Goal: Use online tool/utility: Utilize a website feature to perform a specific function

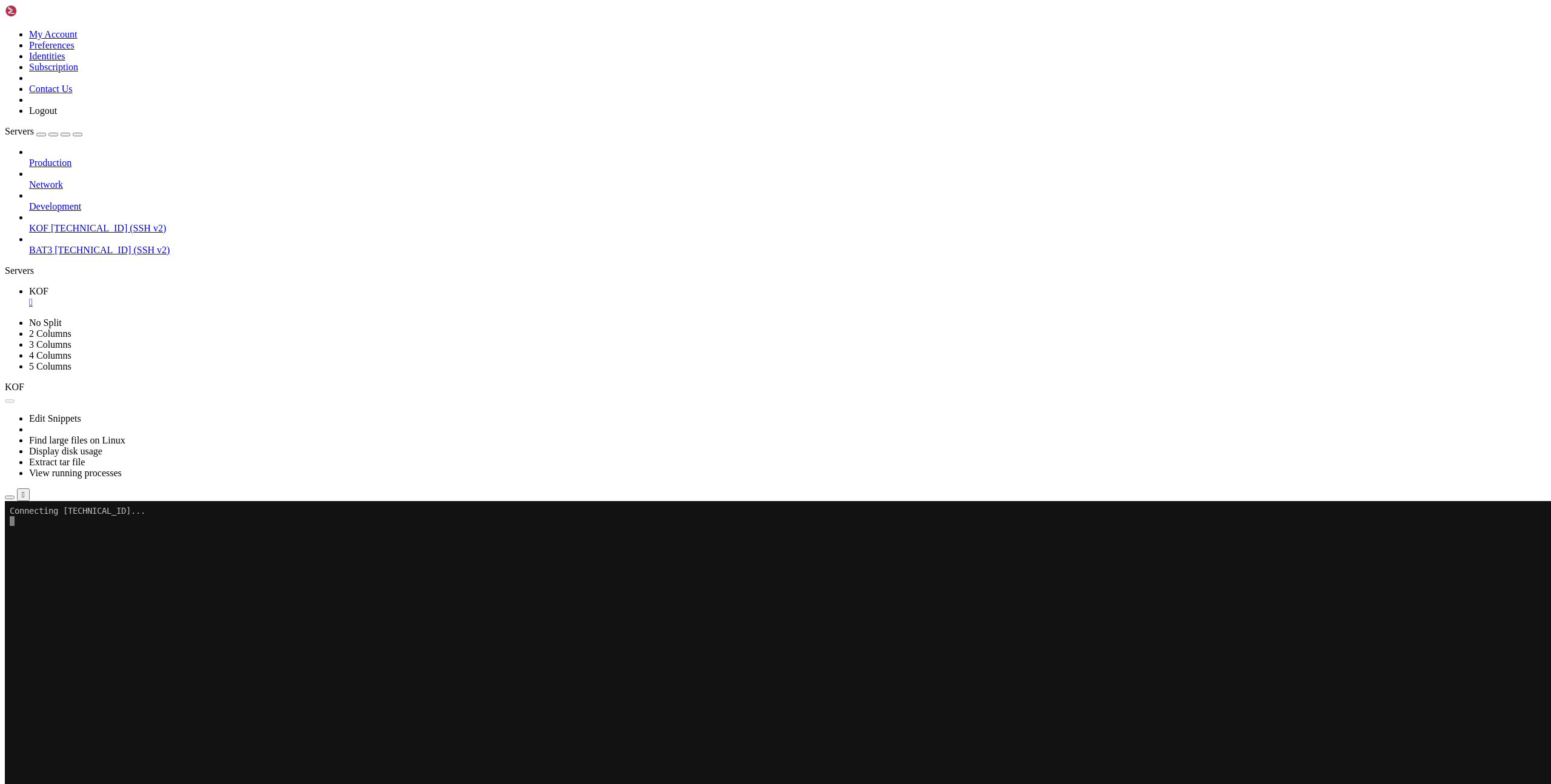
scroll to position [9, 0]
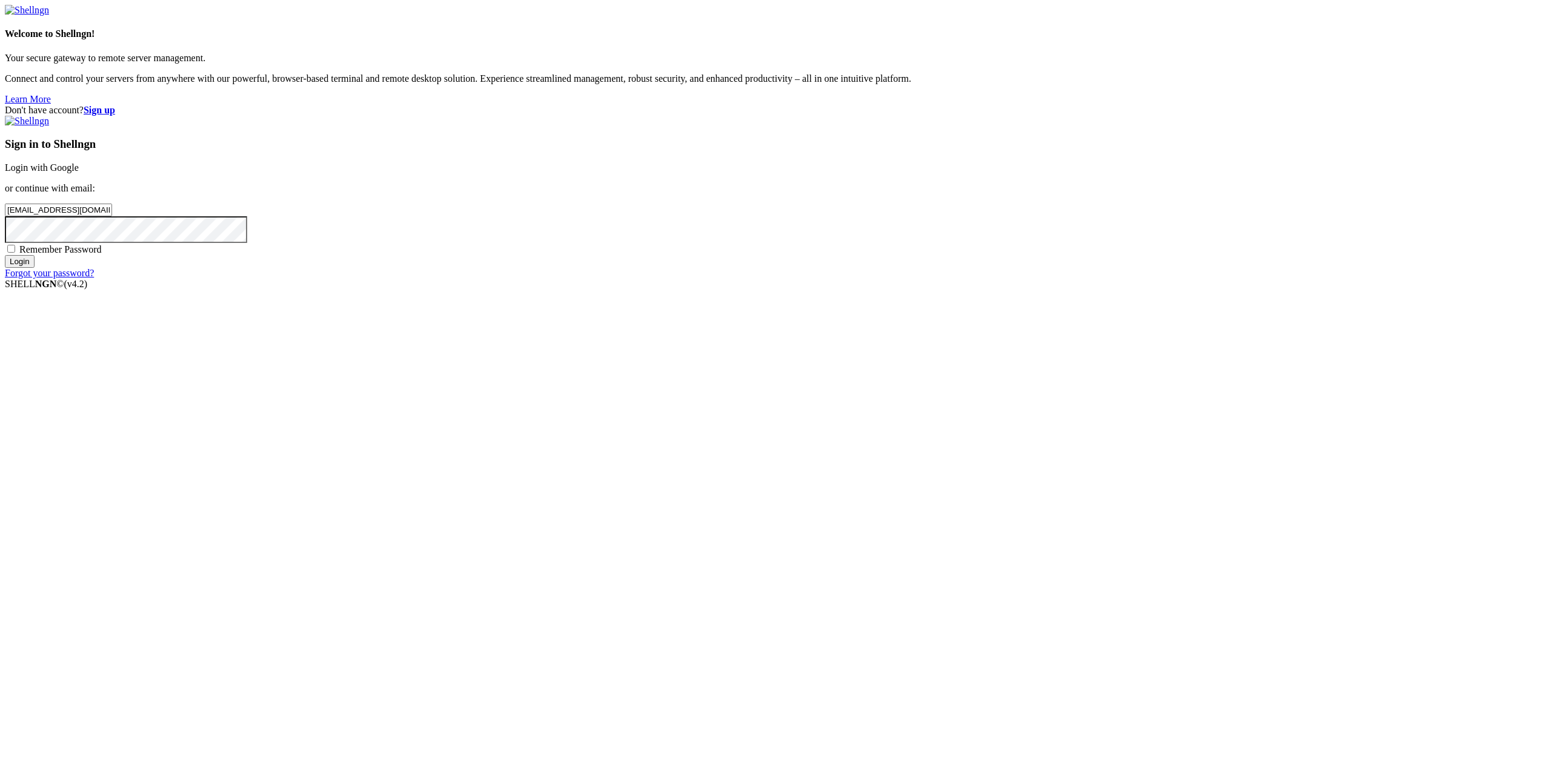
click at [35, 268] on input "Login" at bounding box center [19, 260] width 30 height 12
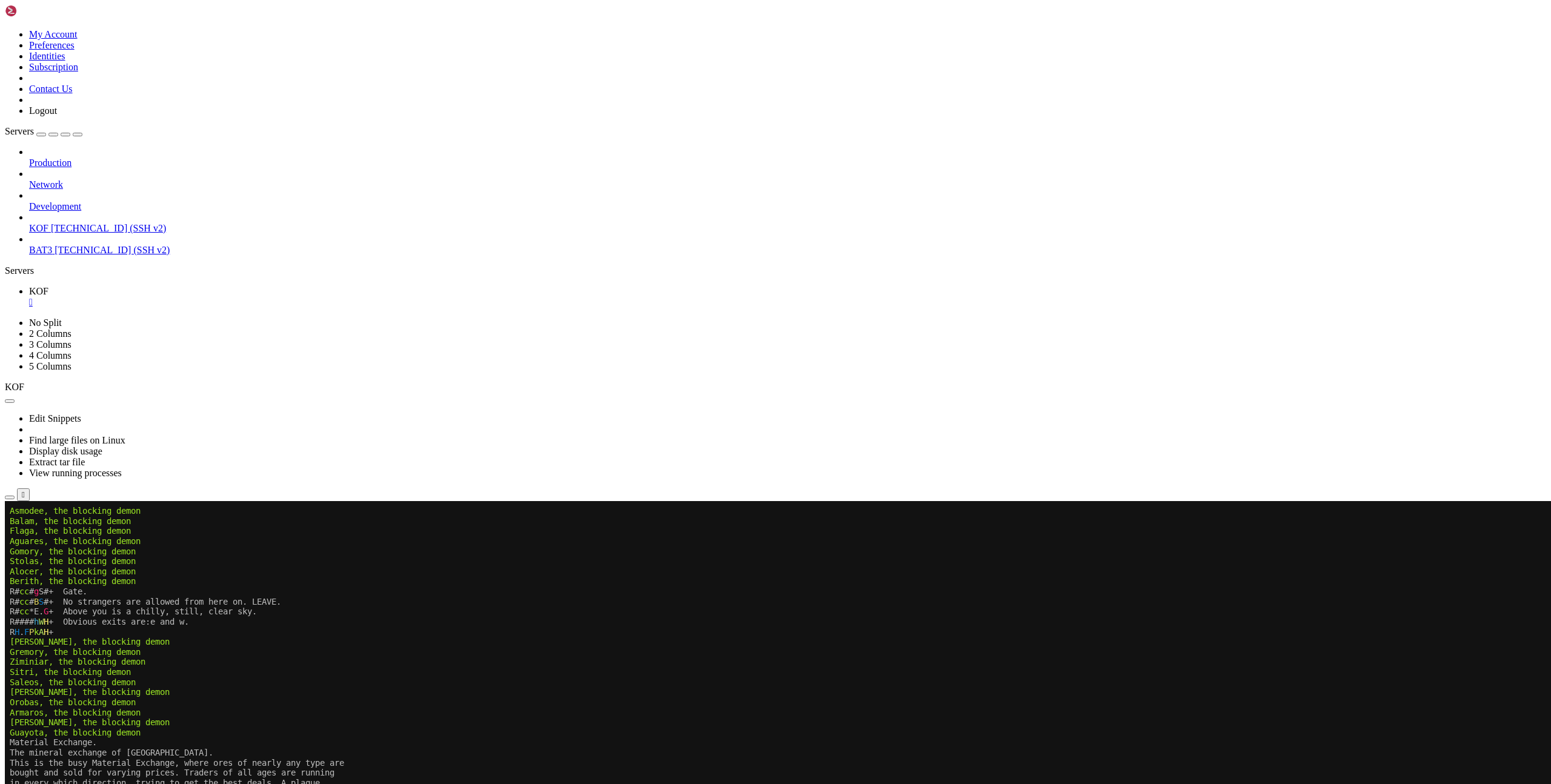
scroll to position [604, 0]
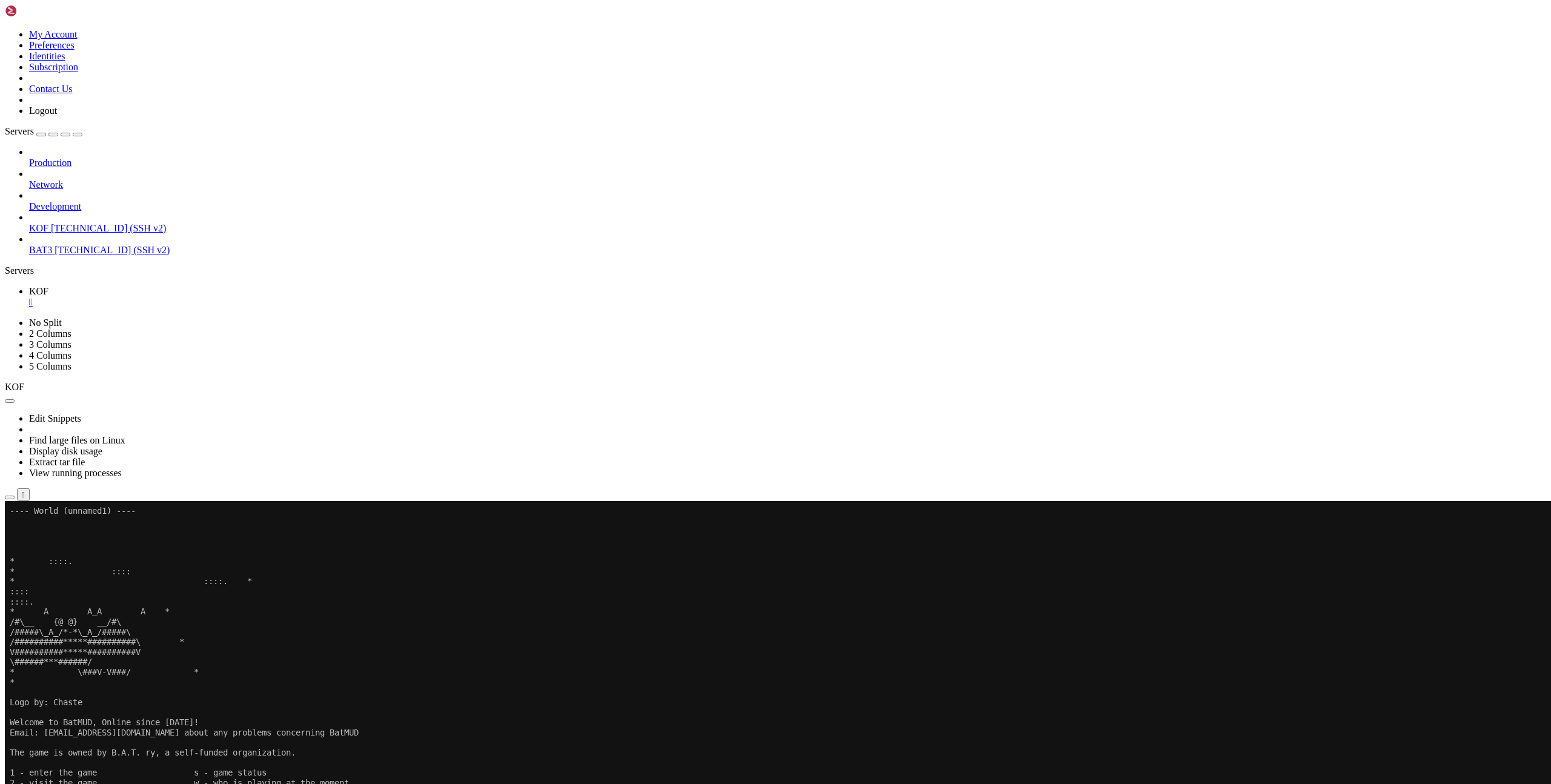
drag, startPoint x: 205, startPoint y: 1105, endPoint x: 278, endPoint y: 1104, distance: 73.0
drag, startPoint x: 320, startPoint y: 1065, endPoint x: 293, endPoint y: 1082, distance: 31.9
drag, startPoint x: 205, startPoint y: 1107, endPoint x: 280, endPoint y: 1106, distance: 75.0
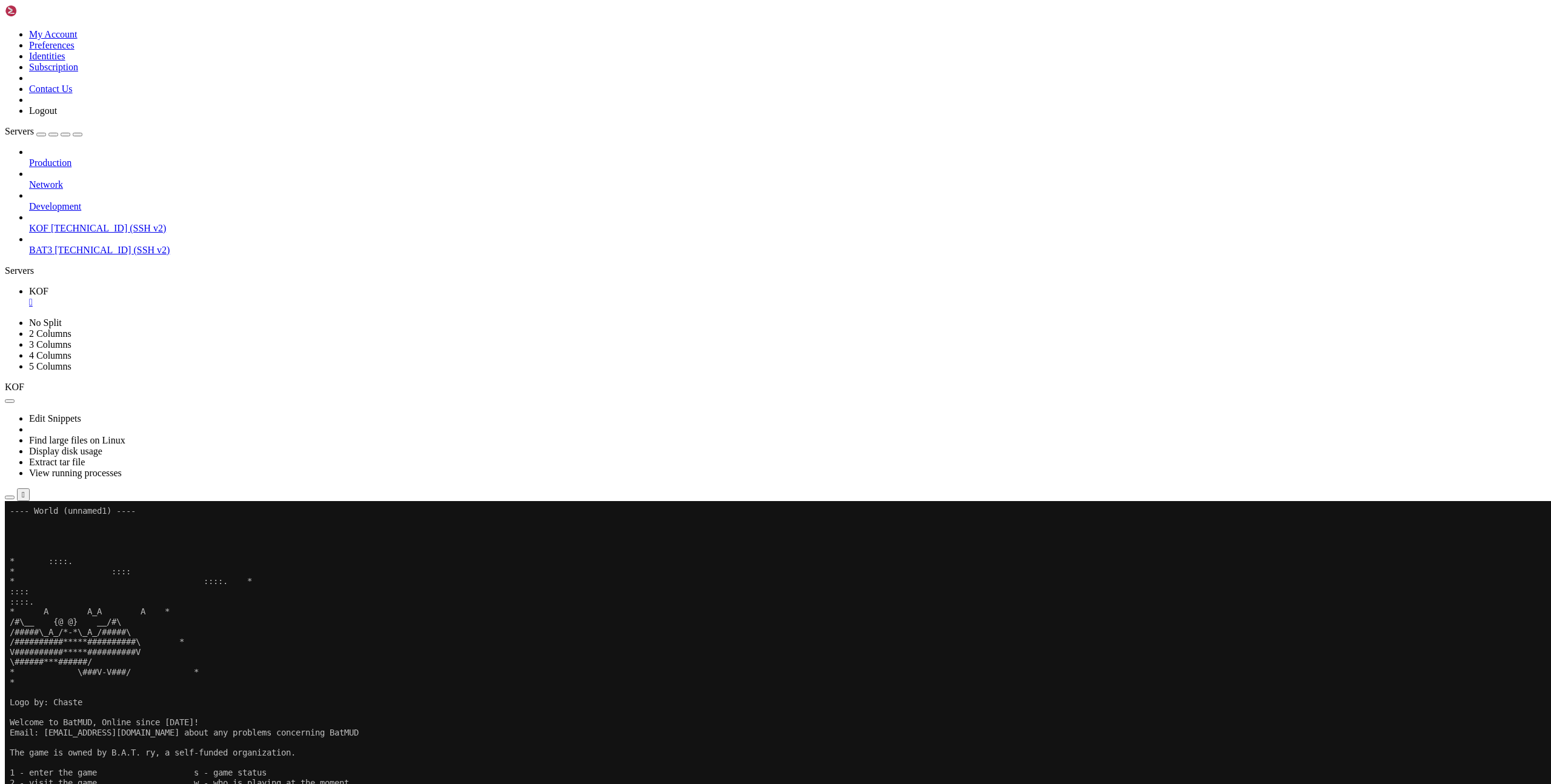
copy span "liian hapokasta"
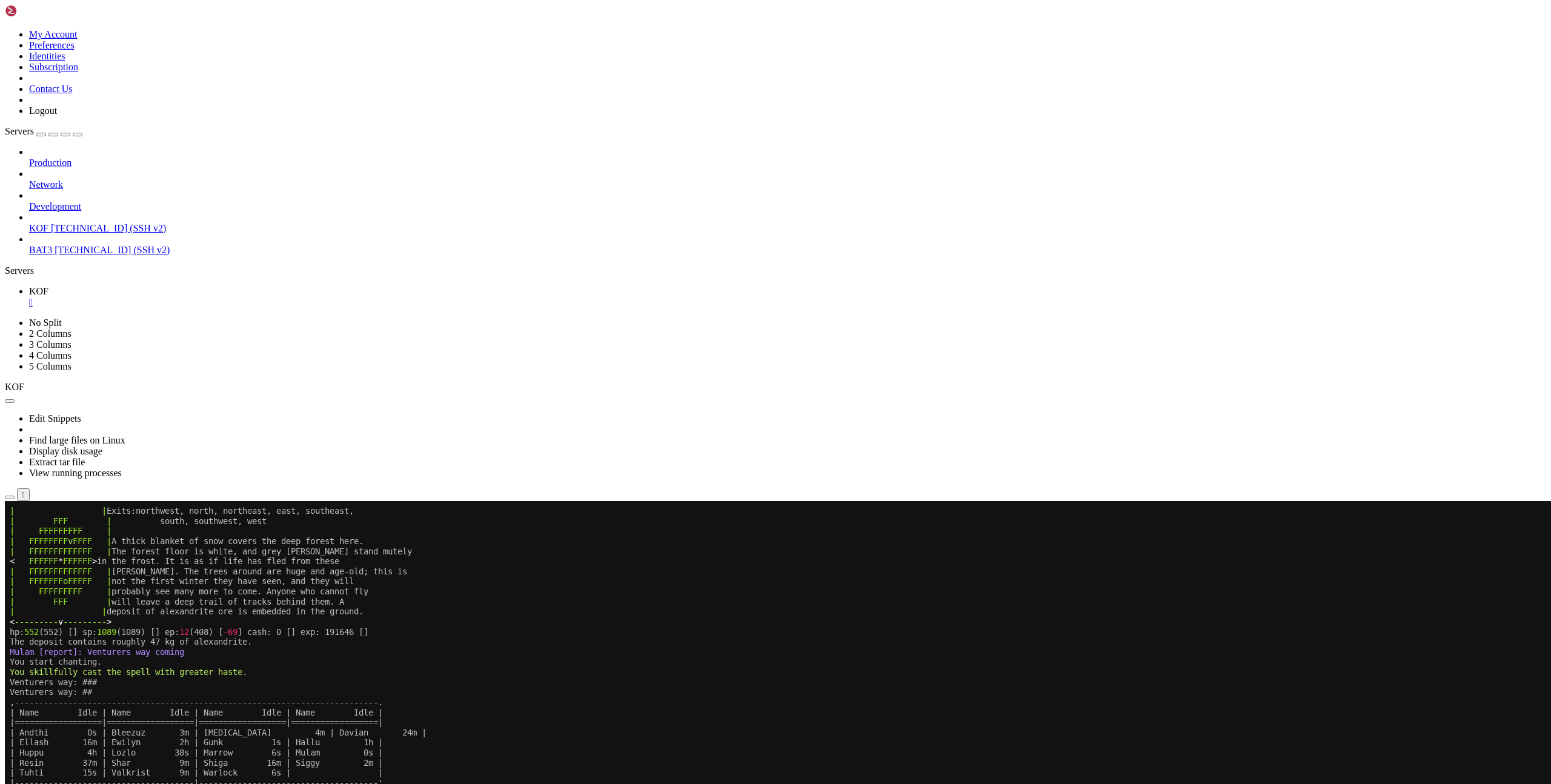
click at [200, 297] on div "" at bounding box center [787, 302] width 1517 height 11
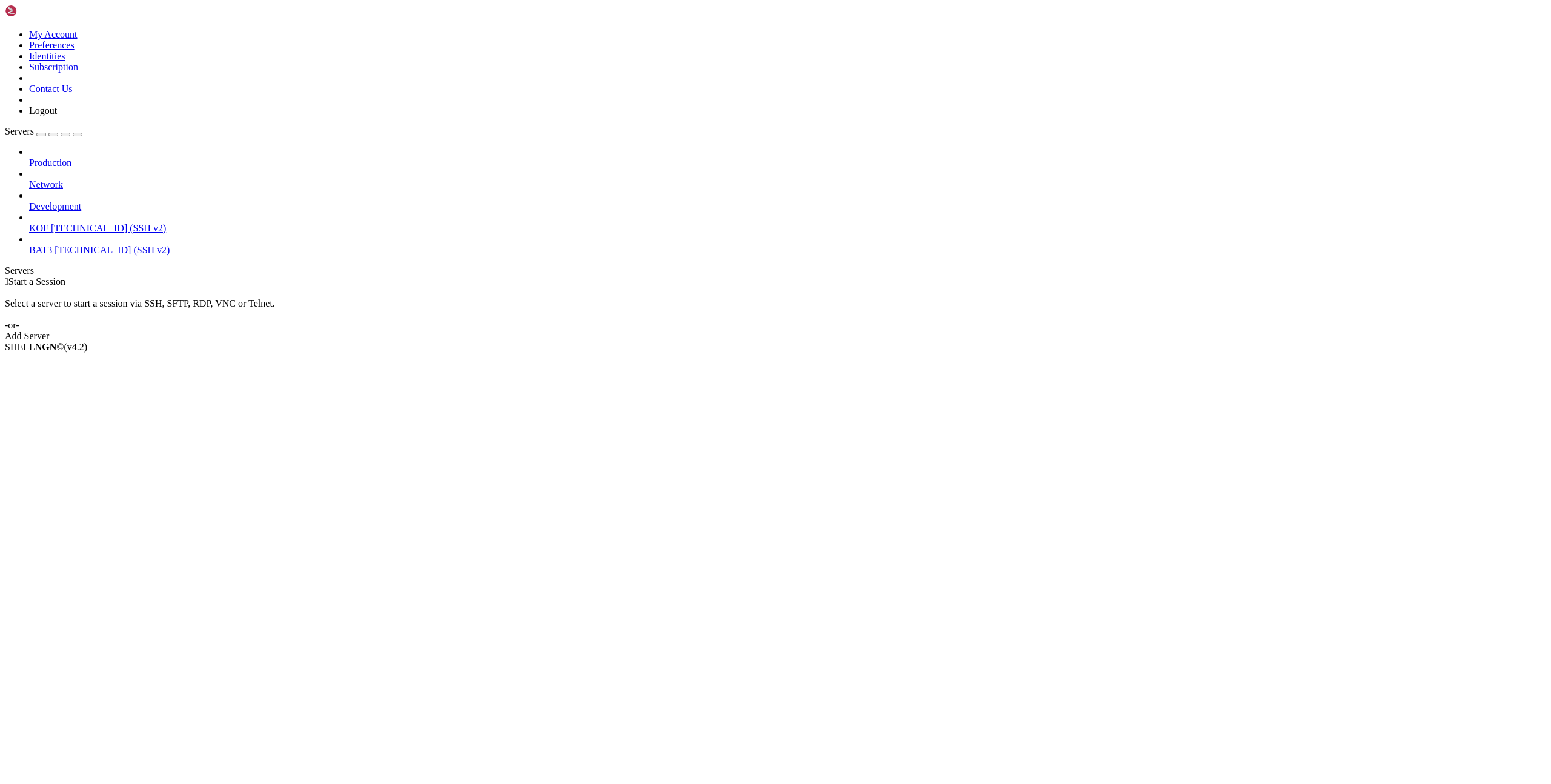
click at [80, 223] on span "[TECHNICAL_ID] (SSH v2)" at bounding box center [109, 228] width 115 height 11
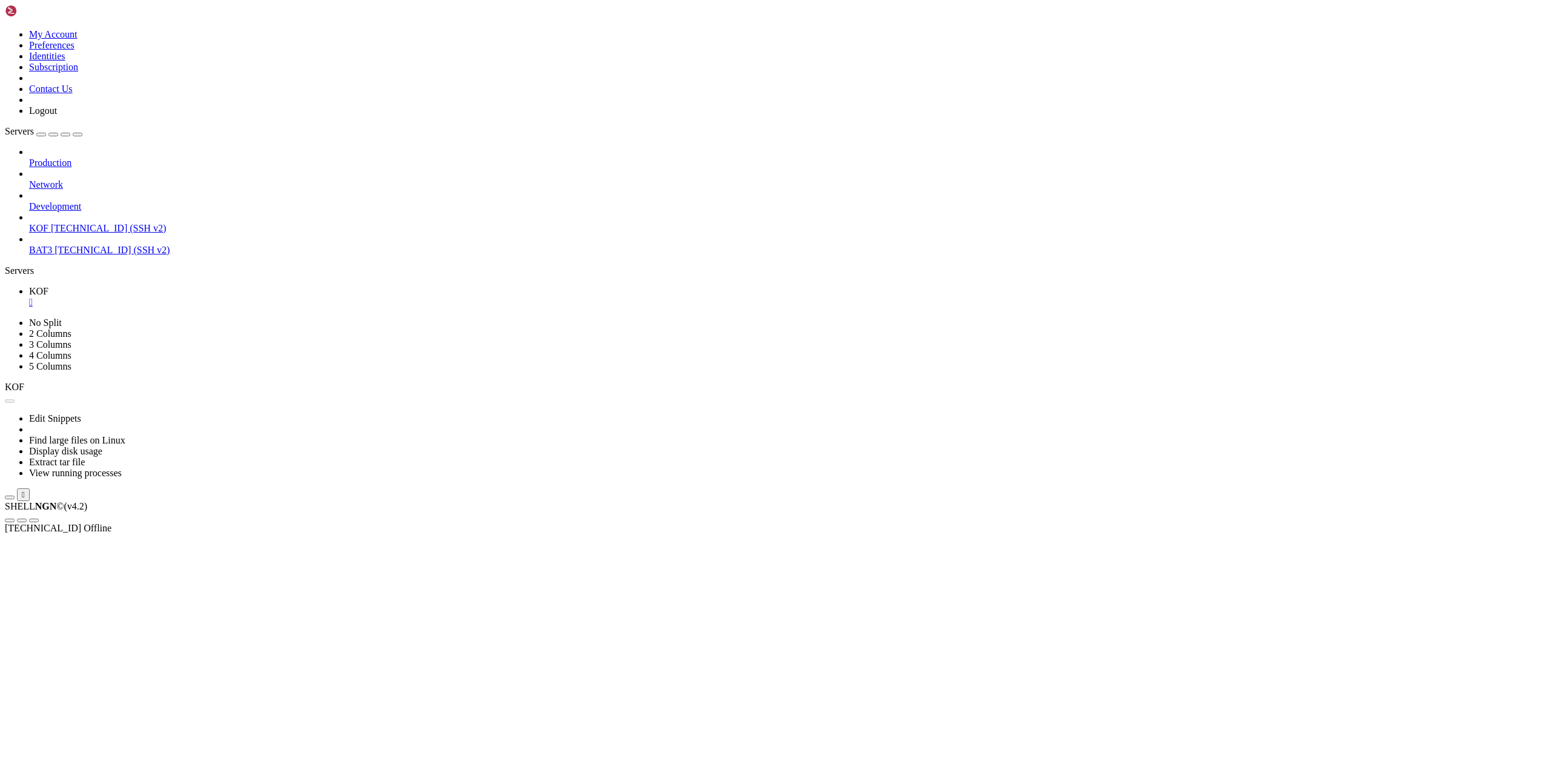
scroll to position [0, 0]
